Goal: Transaction & Acquisition: Purchase product/service

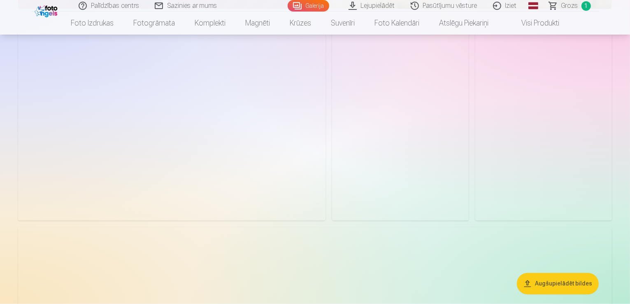
scroll to position [1358, 0]
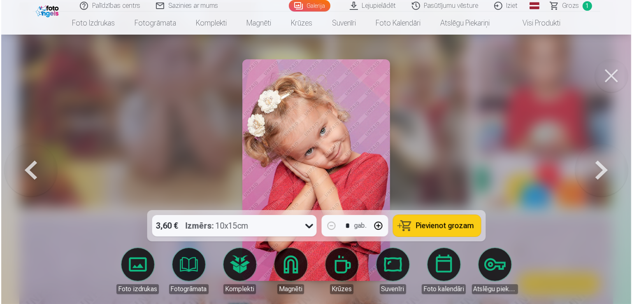
scroll to position [1361, 0]
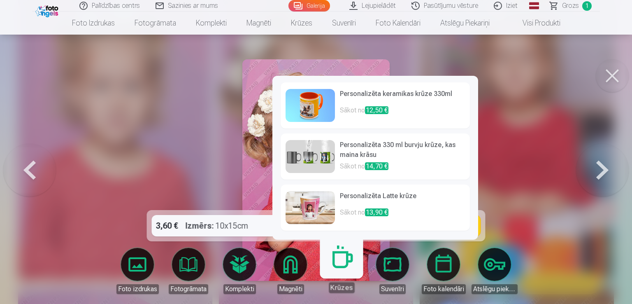
click at [297, 268] on link "Magnēti" at bounding box center [290, 271] width 46 height 46
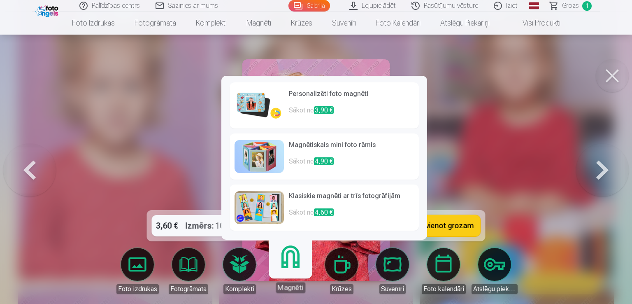
click at [352, 105] on p "Sākot no 3,90 €" at bounding box center [351, 113] width 125 height 16
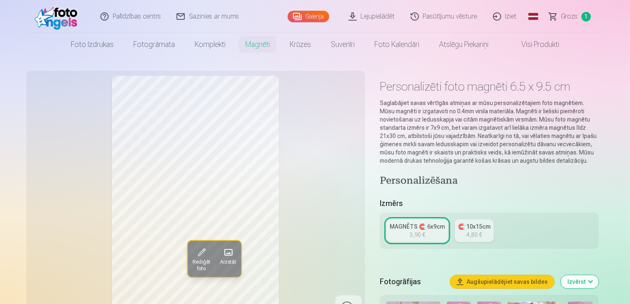
click at [467, 223] on link "🧲 10x15cm 4,80 €" at bounding box center [474, 230] width 39 height 23
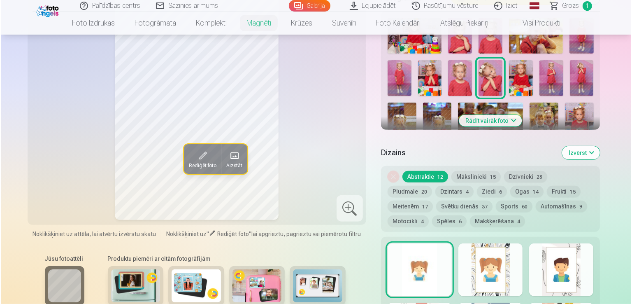
scroll to position [370, 0]
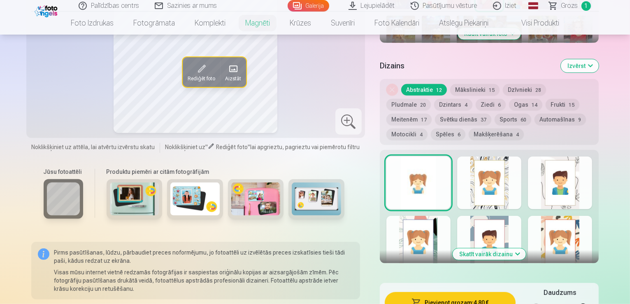
click at [473, 294] on button "Pievienot grozam : 4,80 €" at bounding box center [450, 302] width 131 height 21
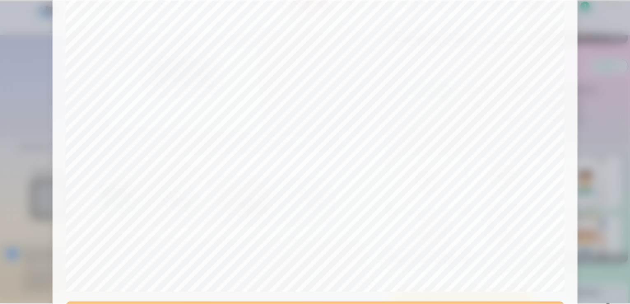
scroll to position [248, 0]
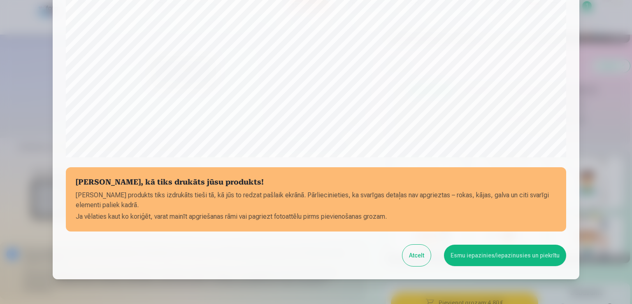
click at [512, 260] on button "Esmu iepazinies/iepazinusies un piekrītu" at bounding box center [505, 254] width 122 height 21
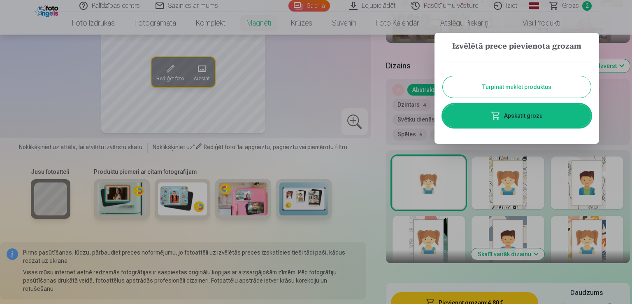
click at [563, 79] on button "Turpināt meklēt produktus" at bounding box center [517, 86] width 148 height 21
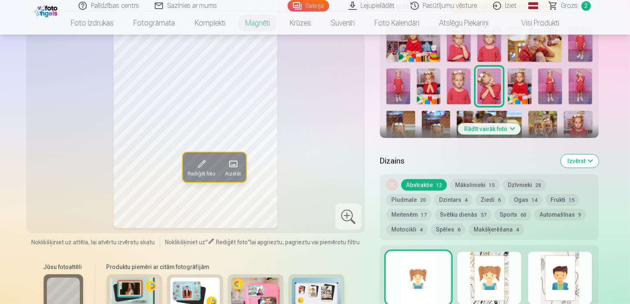
scroll to position [206, 0]
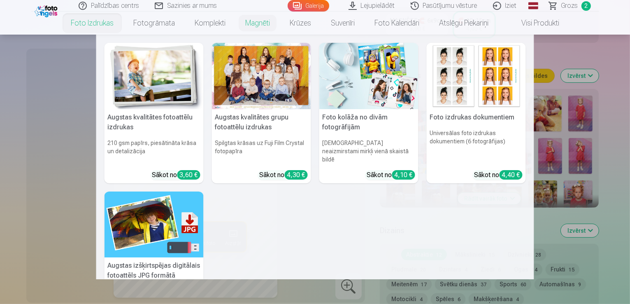
click at [79, 22] on link "Foto izdrukas" at bounding box center [92, 23] width 63 height 23
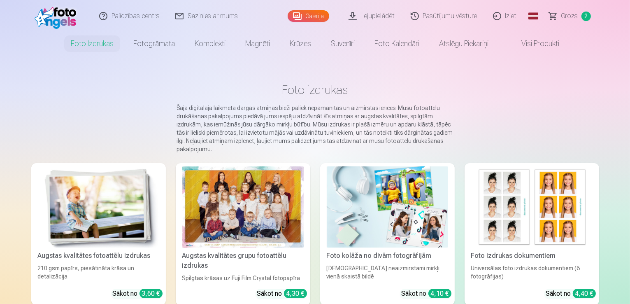
scroll to position [41, 0]
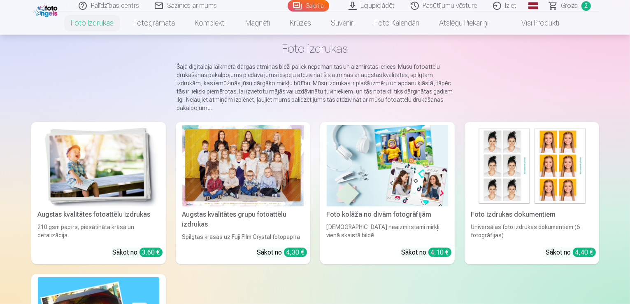
click at [79, 188] on img at bounding box center [98, 165] width 121 height 81
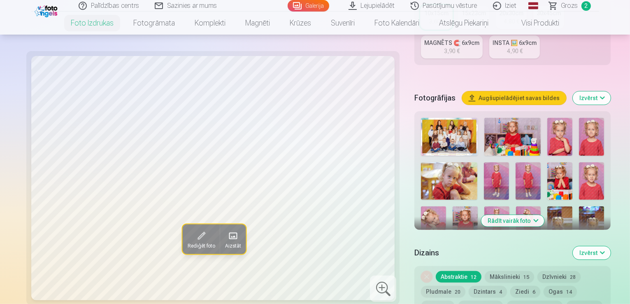
scroll to position [247, 0]
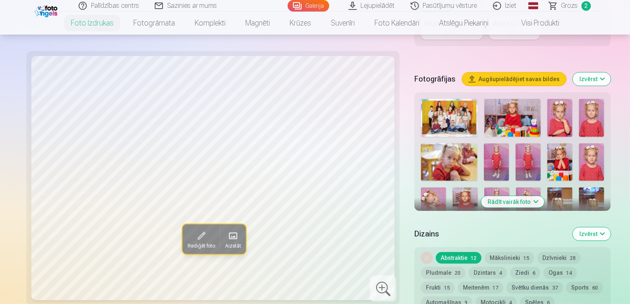
click at [507, 196] on button "Rādīt vairāk foto" at bounding box center [512, 202] width 63 height 12
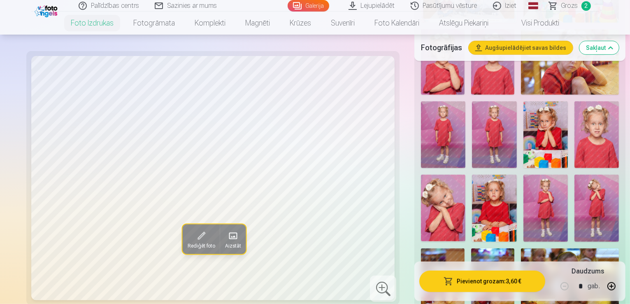
scroll to position [370, 0]
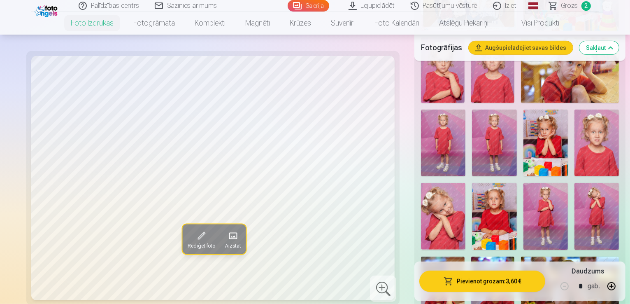
click at [453, 256] on img at bounding box center [443, 288] width 44 height 65
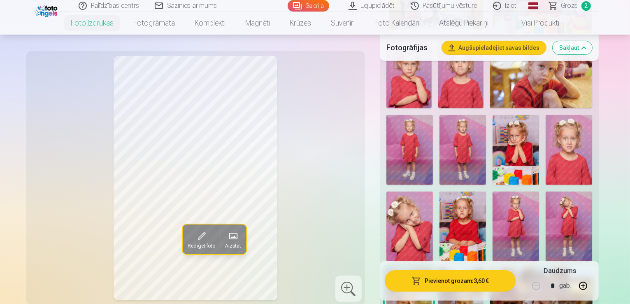
click at [539, 191] on img at bounding box center [515, 226] width 46 height 70
click at [486, 191] on img at bounding box center [462, 226] width 46 height 70
click at [546, 191] on img at bounding box center [569, 226] width 46 height 70
click at [483, 268] on img at bounding box center [460, 302] width 45 height 68
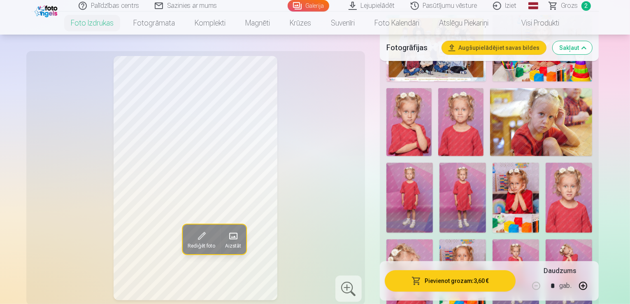
scroll to position [288, 0]
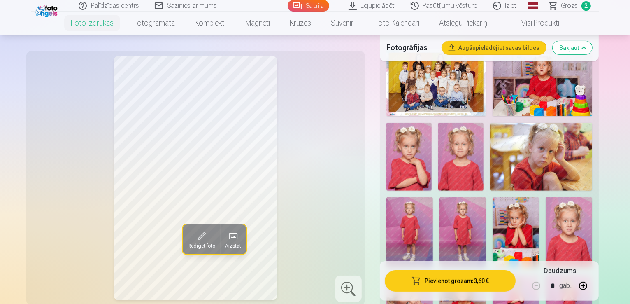
click at [433, 197] on img at bounding box center [409, 232] width 46 height 70
click at [486, 197] on img at bounding box center [462, 232] width 46 height 70
click at [539, 274] on img at bounding box center [515, 309] width 46 height 70
click at [483, 279] on button "Pievienot grozam : 3,60 €" at bounding box center [450, 280] width 131 height 21
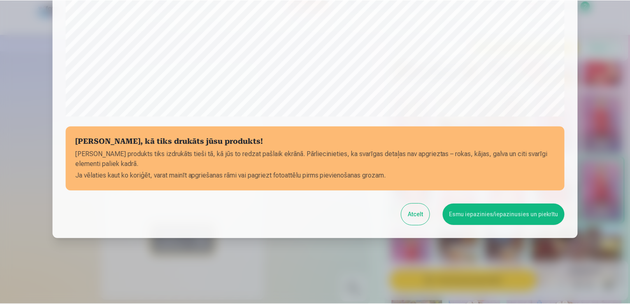
scroll to position [289, 0]
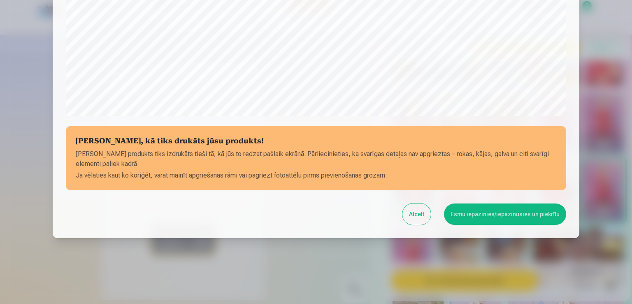
click at [482, 216] on button "Esmu iepazinies/iepazinusies un piekrītu" at bounding box center [505, 213] width 122 height 21
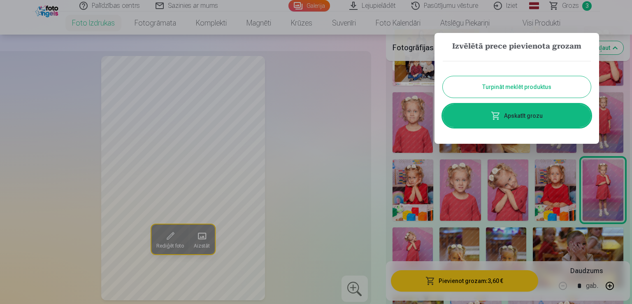
click at [360, 158] on div at bounding box center [316, 152] width 632 height 304
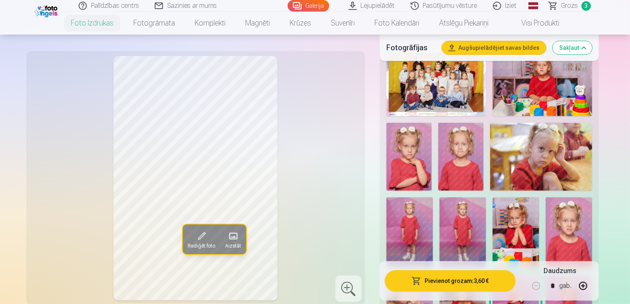
click at [546, 197] on img at bounding box center [569, 232] width 46 height 70
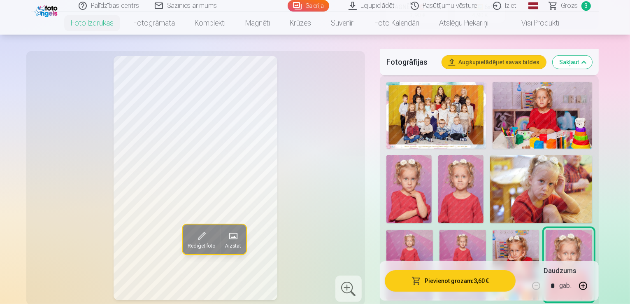
scroll to position [247, 0]
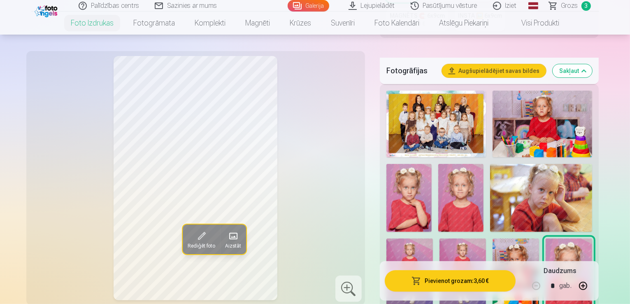
click at [438, 164] on img at bounding box center [460, 198] width 45 height 68
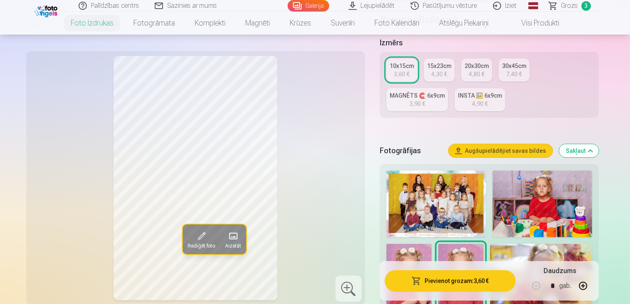
scroll to position [165, 0]
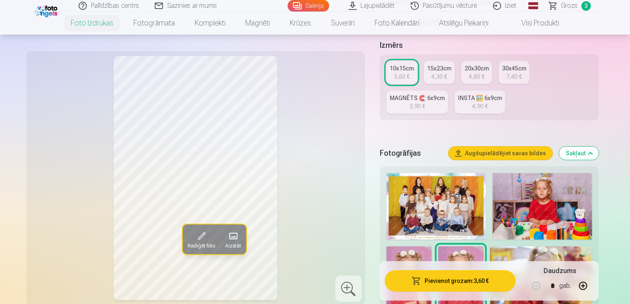
click at [358, 289] on div at bounding box center [348, 288] width 26 height 26
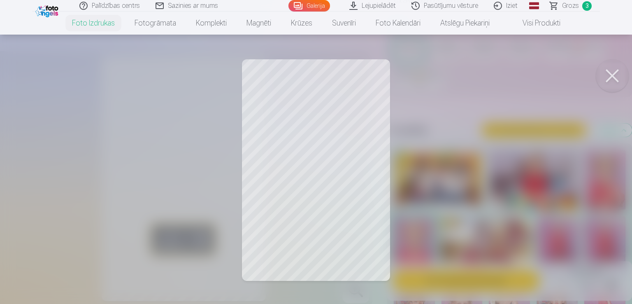
click at [342, 176] on div at bounding box center [316, 152] width 632 height 304
click at [344, 237] on div at bounding box center [316, 152] width 632 height 304
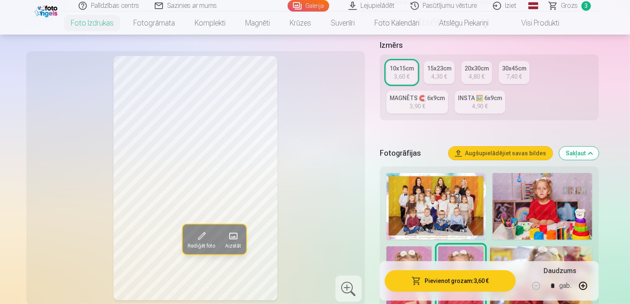
click at [344, 237] on div "Rediģēt foto Aizstāt" at bounding box center [195, 178] width 329 height 244
click at [352, 285] on div at bounding box center [348, 288] width 26 height 26
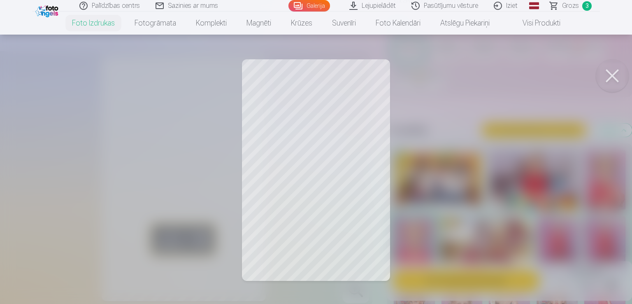
drag, startPoint x: 348, startPoint y: 245, endPoint x: 320, endPoint y: 181, distance: 69.6
click at [339, 247] on div at bounding box center [316, 152] width 632 height 304
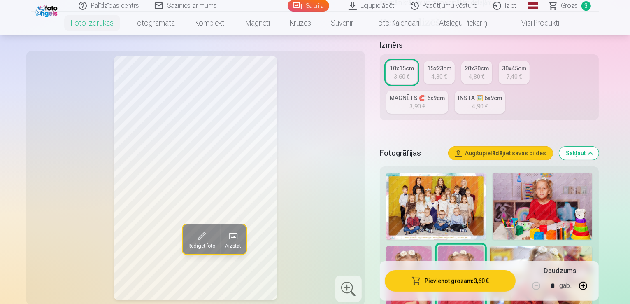
click at [315, 151] on div "Rediģēt foto Aizstāt" at bounding box center [195, 178] width 329 height 244
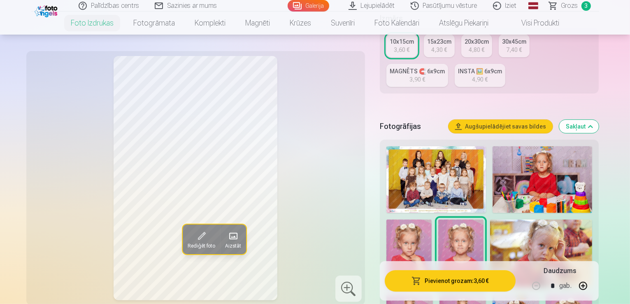
scroll to position [206, 0]
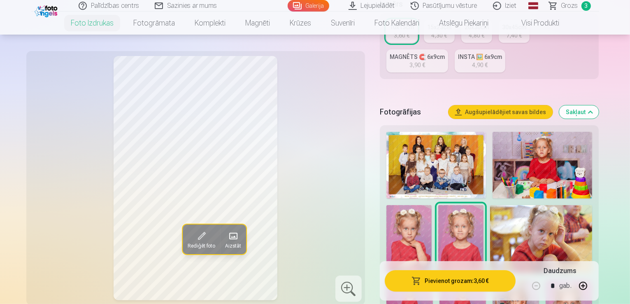
click at [432, 205] on img at bounding box center [408, 239] width 45 height 68
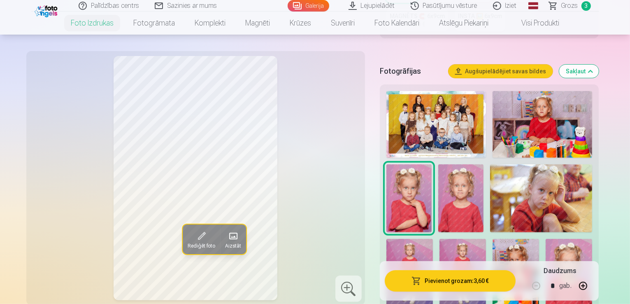
scroll to position [247, 0]
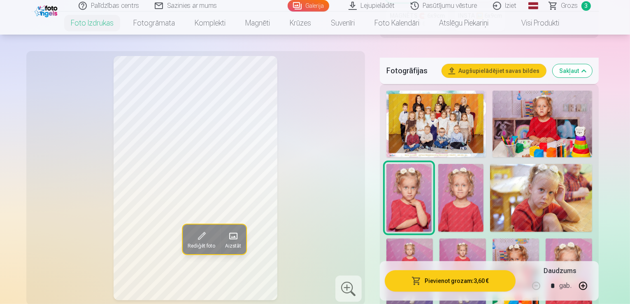
click at [438, 172] on img at bounding box center [460, 198] width 45 height 68
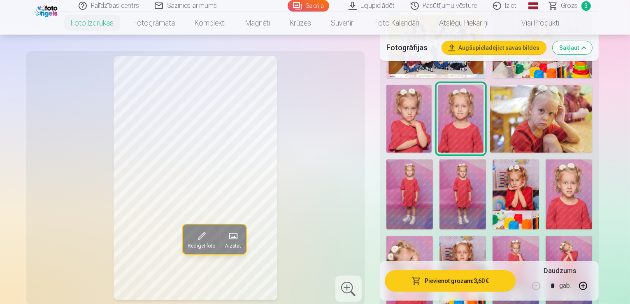
scroll to position [329, 0]
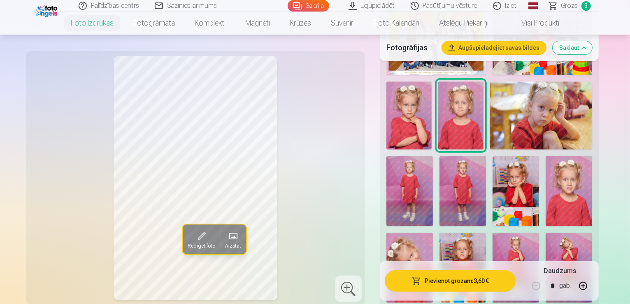
click at [486, 232] on img at bounding box center [462, 267] width 46 height 70
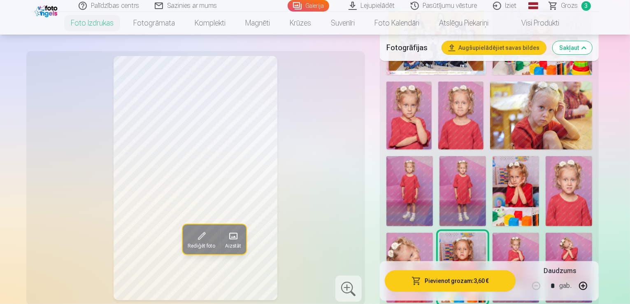
click at [539, 232] on img at bounding box center [515, 267] width 46 height 70
click at [486, 232] on img at bounding box center [462, 267] width 46 height 70
click at [433, 232] on img at bounding box center [409, 267] width 46 height 70
click at [546, 232] on img at bounding box center [569, 267] width 46 height 70
click at [492, 156] on img at bounding box center [515, 191] width 46 height 70
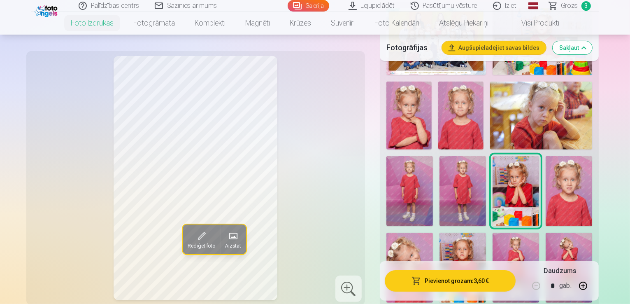
click at [546, 156] on img at bounding box center [569, 191] width 46 height 70
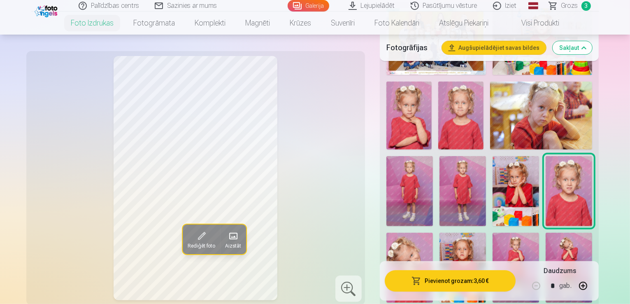
click at [486, 232] on img at bounding box center [462, 267] width 46 height 70
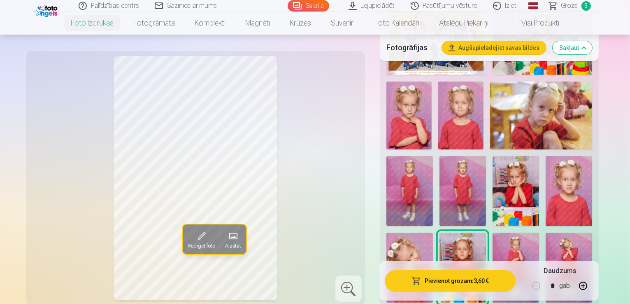
click at [539, 232] on img at bounding box center [515, 267] width 46 height 70
click at [486, 156] on img at bounding box center [462, 191] width 46 height 70
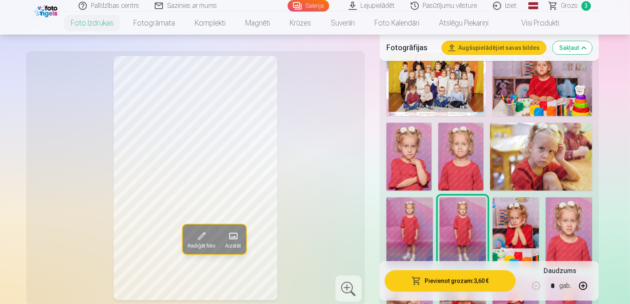
click at [433, 197] on img at bounding box center [409, 232] width 46 height 70
click at [438, 123] on img at bounding box center [460, 157] width 45 height 68
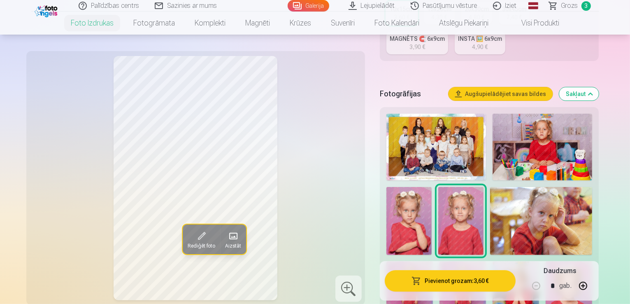
scroll to position [206, 0]
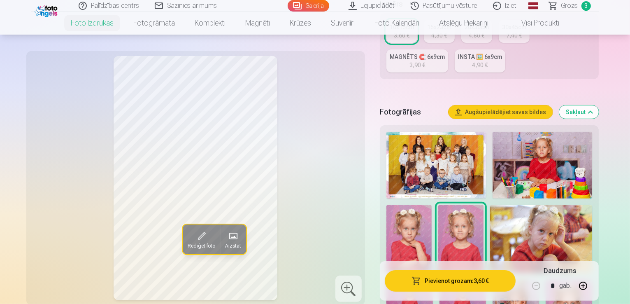
click at [432, 205] on img at bounding box center [408, 239] width 45 height 68
click at [551, 136] on img at bounding box center [542, 165] width 100 height 67
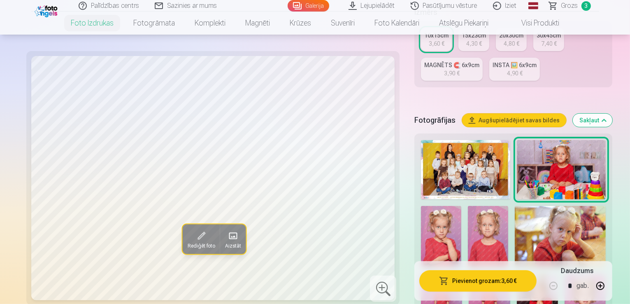
click at [461, 150] on img at bounding box center [465, 169] width 89 height 59
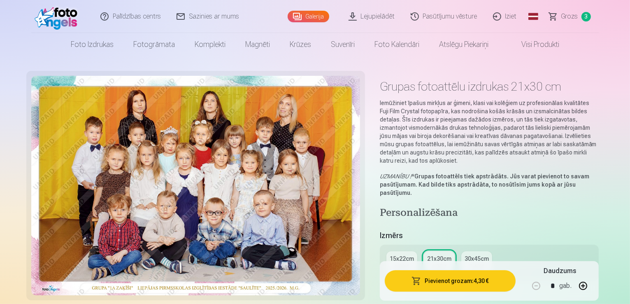
click at [556, 18] on link "Grozs 3" at bounding box center [570, 16] width 58 height 33
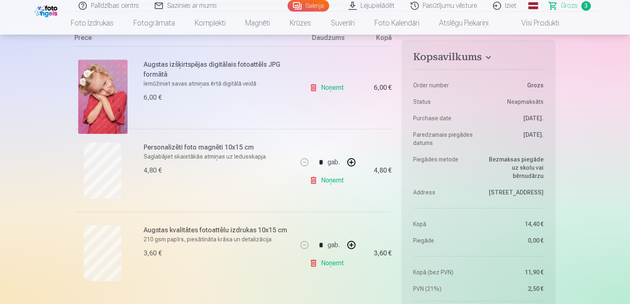
scroll to position [123, 0]
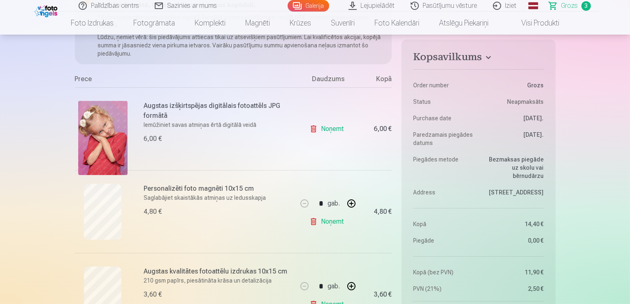
click at [332, 131] on link "Noņemt" at bounding box center [327, 129] width 37 height 16
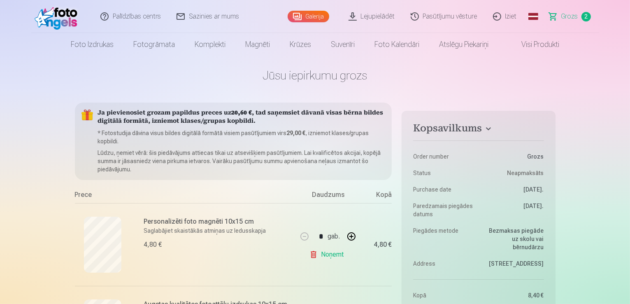
scroll to position [0, 0]
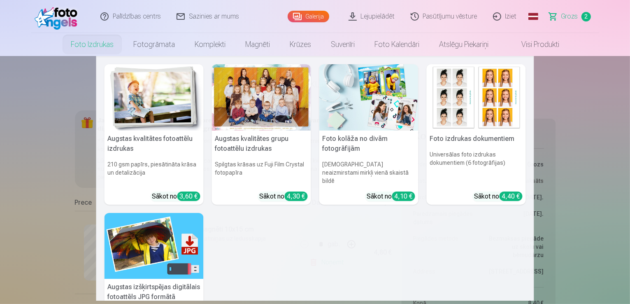
click at [104, 46] on link "Foto izdrukas" at bounding box center [92, 44] width 63 height 23
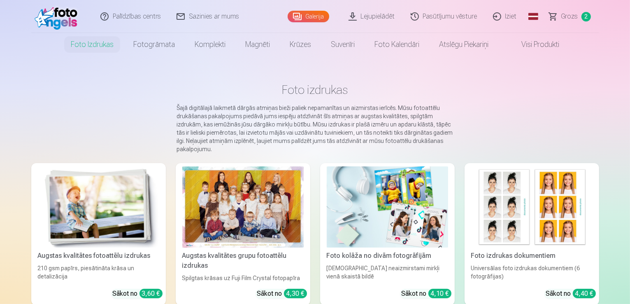
click at [230, 209] on div at bounding box center [242, 206] width 121 height 81
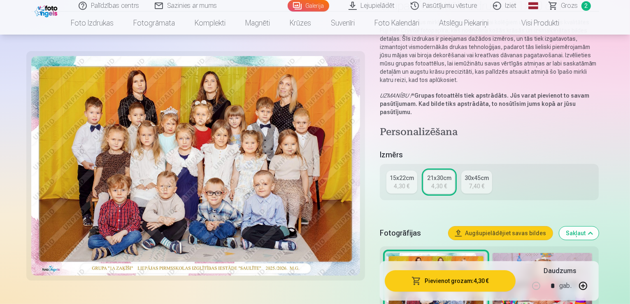
scroll to position [82, 0]
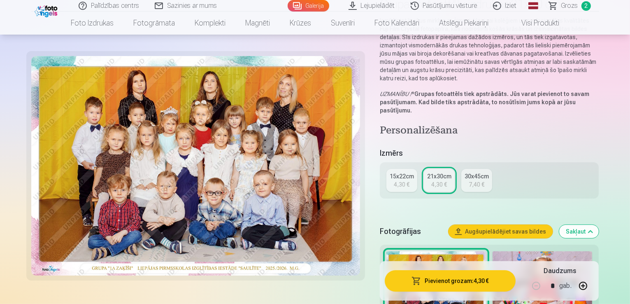
click at [455, 281] on button "Pievienot grozam : 4,30 €" at bounding box center [450, 280] width 131 height 21
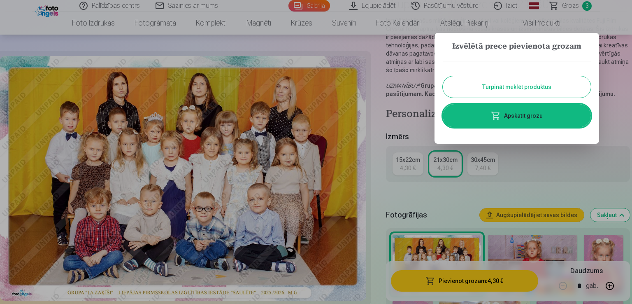
click at [499, 116] on span at bounding box center [496, 116] width 10 height 10
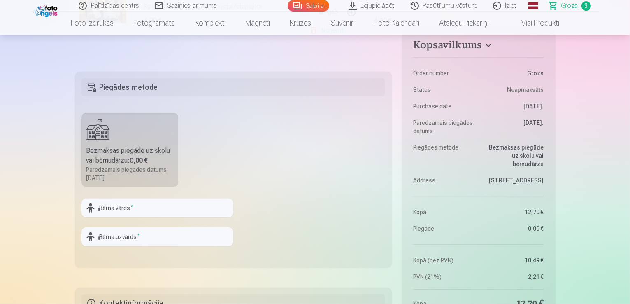
scroll to position [411, 0]
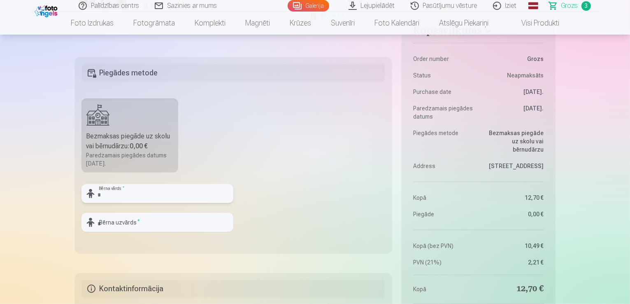
click at [107, 195] on input "text" at bounding box center [157, 193] width 152 height 19
click at [144, 213] on input "text" at bounding box center [157, 222] width 152 height 19
click at [177, 195] on input "**********" at bounding box center [157, 193] width 152 height 19
type input "********"
click at [160, 224] on input "text" at bounding box center [157, 222] width 152 height 19
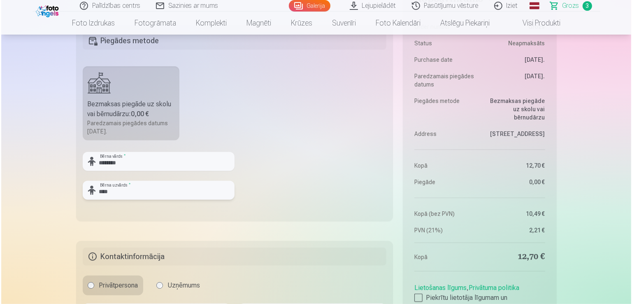
scroll to position [617, 0]
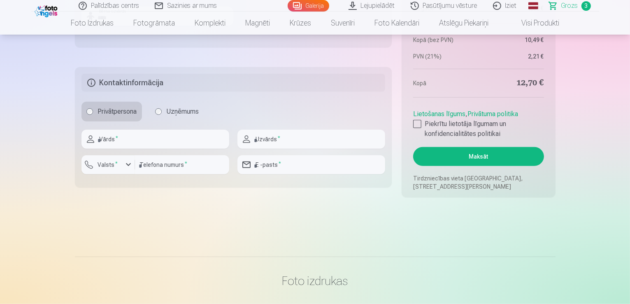
type input "****"
click at [174, 144] on input "text" at bounding box center [155, 139] width 148 height 19
type input "*********"
type input "******"
type input "********"
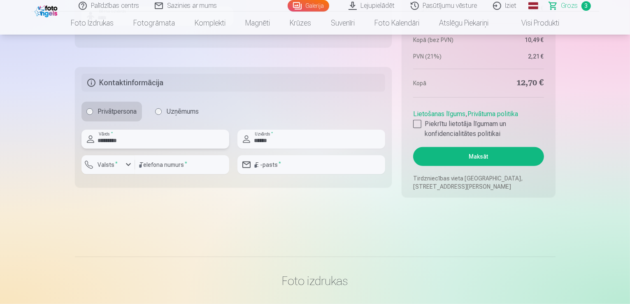
click at [200, 141] on input "*********" at bounding box center [155, 139] width 148 height 19
type input "**********"
click at [126, 168] on div "button" at bounding box center [128, 165] width 10 height 10
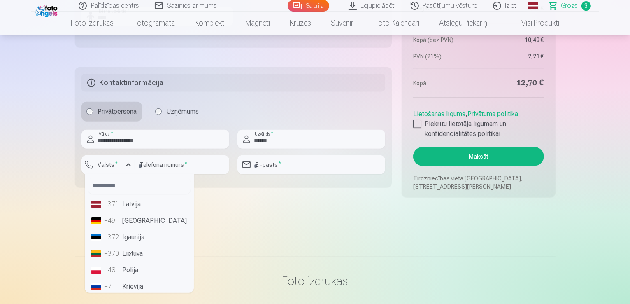
click at [121, 201] on li "+371 Latvija" at bounding box center [139, 204] width 102 height 16
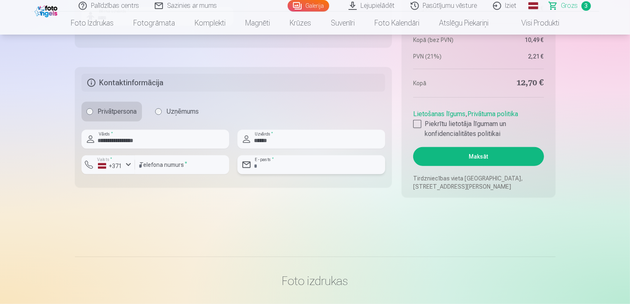
drag, startPoint x: 268, startPoint y: 166, endPoint x: 272, endPoint y: 161, distance: 6.5
click at [268, 166] on input "email" at bounding box center [311, 164] width 148 height 19
type input "**********"
click at [421, 124] on div at bounding box center [417, 124] width 8 height 8
click at [446, 153] on button "Maksāt" at bounding box center [478, 156] width 130 height 19
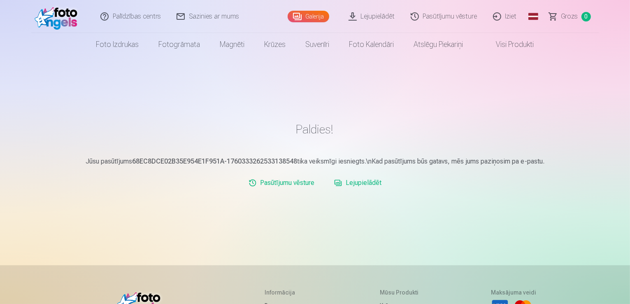
click at [58, 20] on img at bounding box center [58, 16] width 47 height 26
